Goal: Check status: Check status

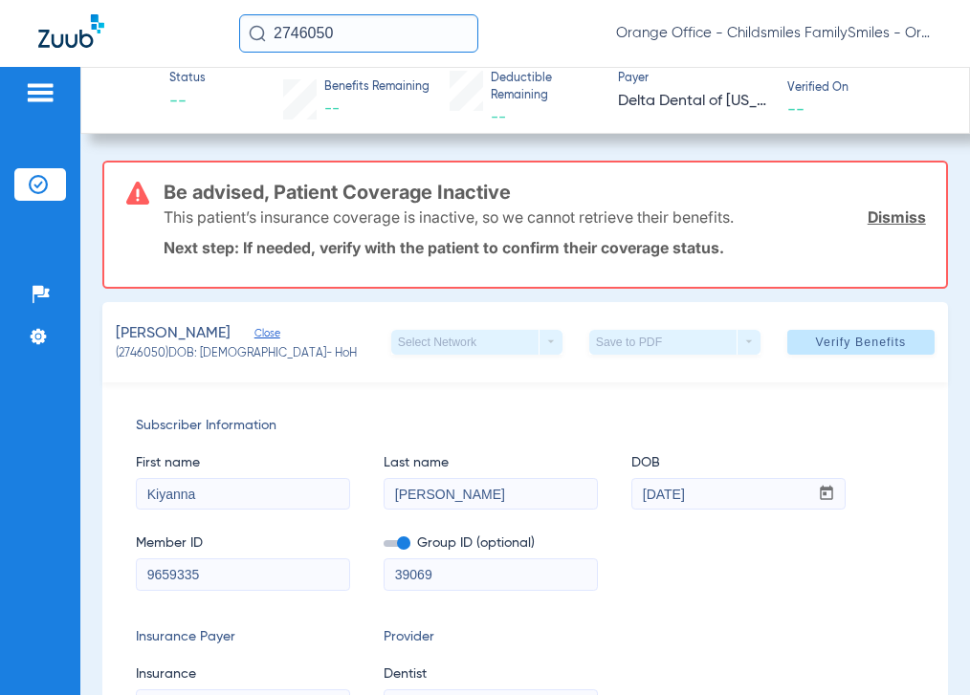
drag, startPoint x: 530, startPoint y: 187, endPoint x: 150, endPoint y: 199, distance: 379.8
click at [150, 199] on div "Be advised, Patient Coverage Inactive This patient’s insurance coverage is inac…" at bounding box center [524, 225] width 845 height 128
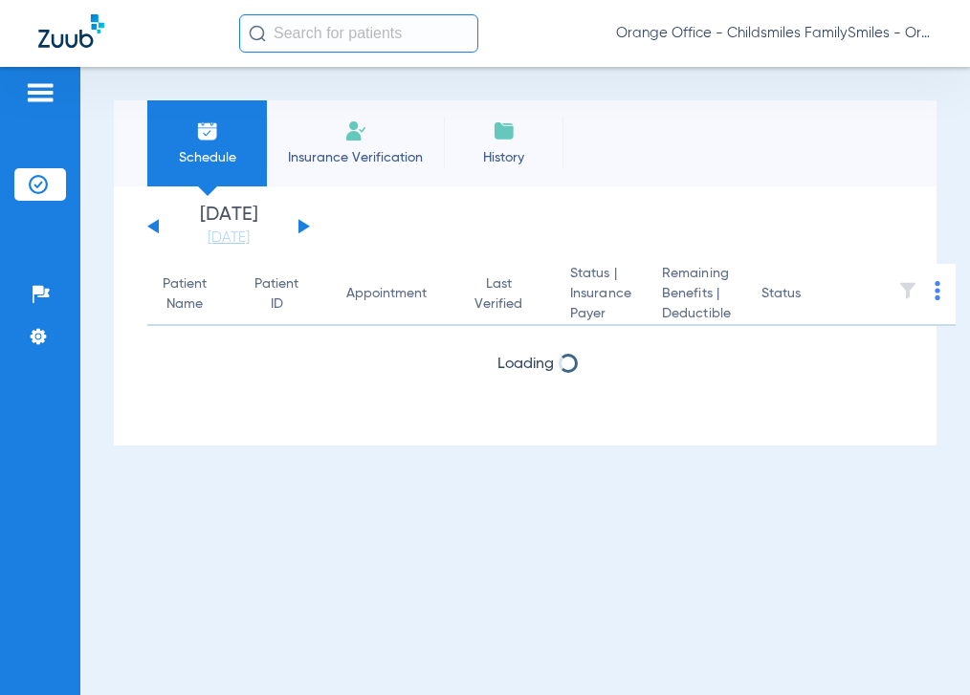
click at [307, 27] on input "text" at bounding box center [358, 33] width 239 height 38
